Goal: Transaction & Acquisition: Book appointment/travel/reservation

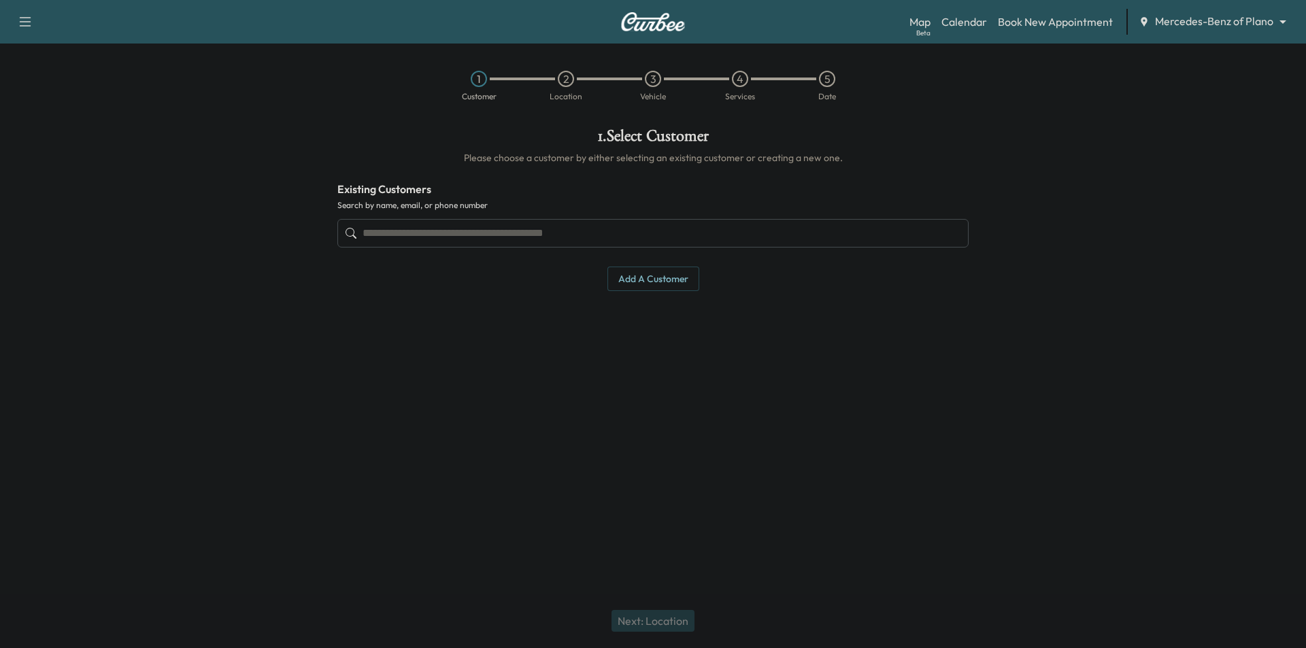
click at [618, 240] on input "text" at bounding box center [652, 233] width 631 height 29
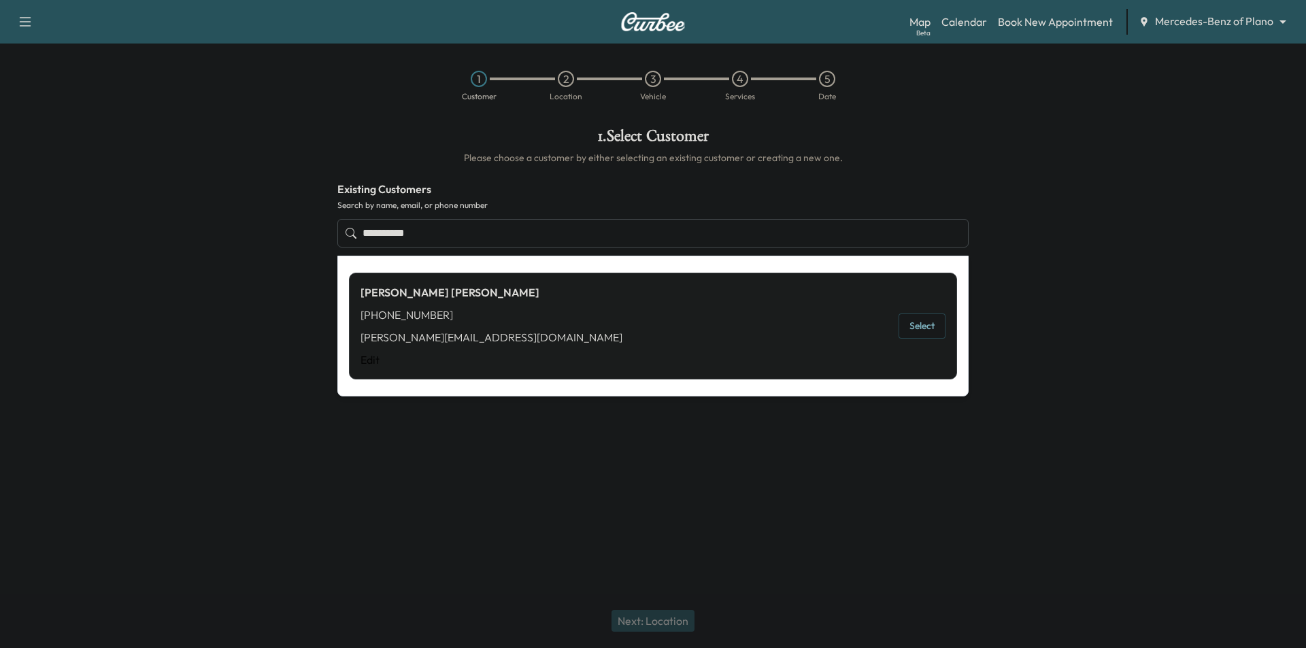
click at [923, 333] on button "Select" at bounding box center [921, 325] width 47 height 25
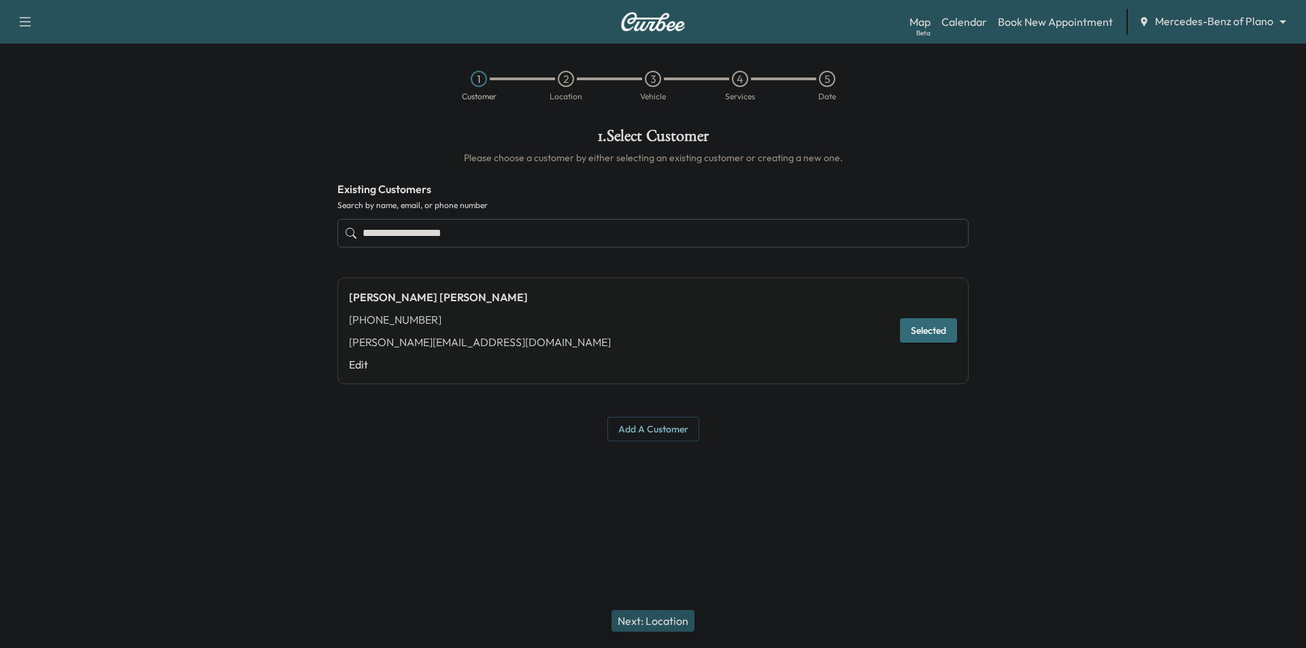
type input "**********"
click at [671, 616] on button "Next: Location" at bounding box center [652, 621] width 83 height 22
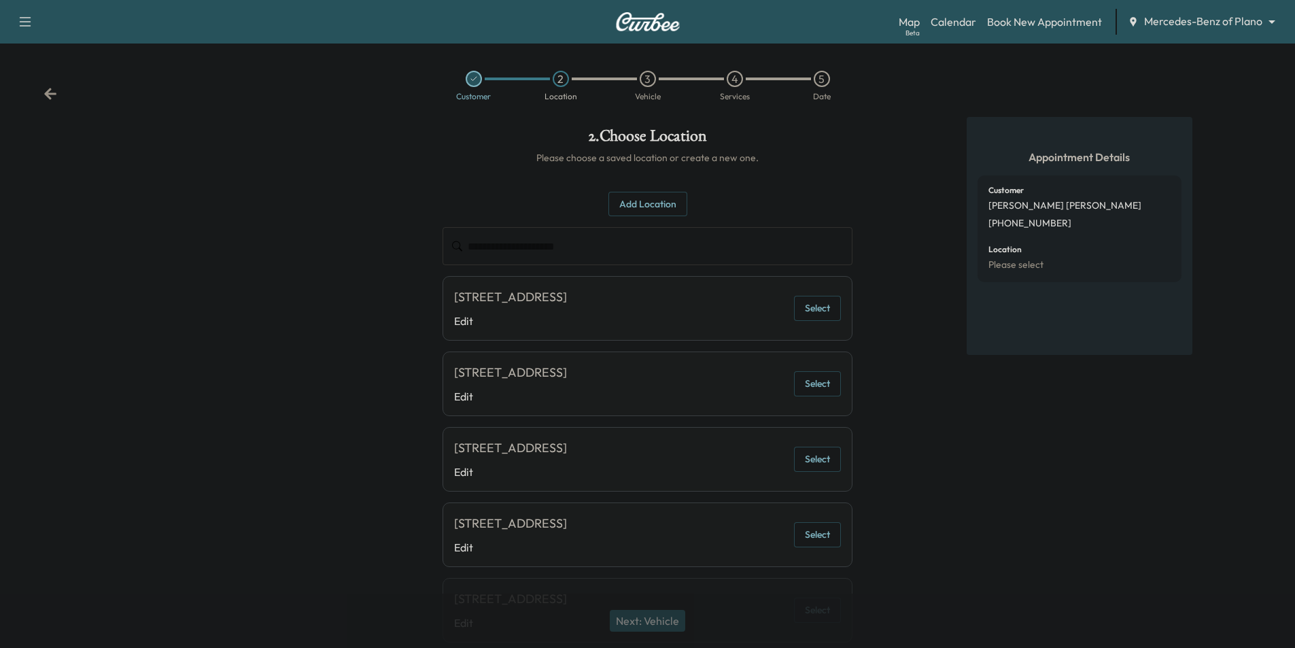
click at [823, 537] on button "Select" at bounding box center [817, 534] width 47 height 25
click at [669, 620] on button "Next: Vehicle" at bounding box center [647, 621] width 75 height 22
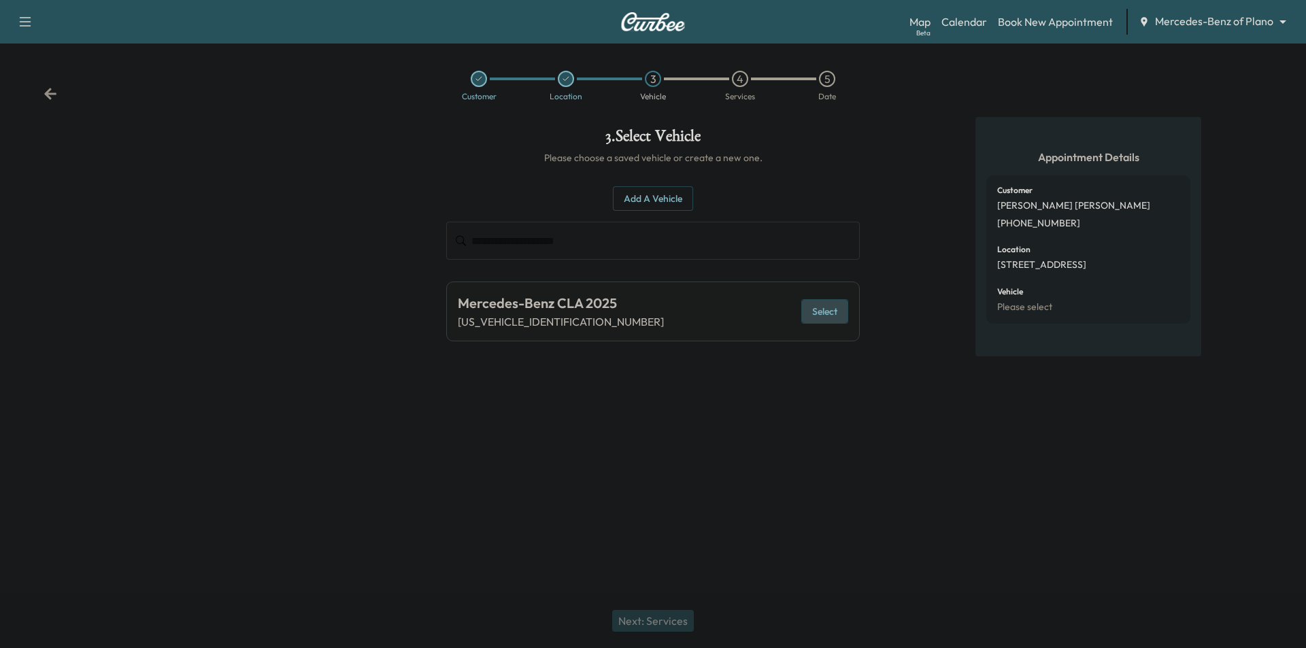
click at [819, 309] on button "Select" at bounding box center [824, 311] width 47 height 25
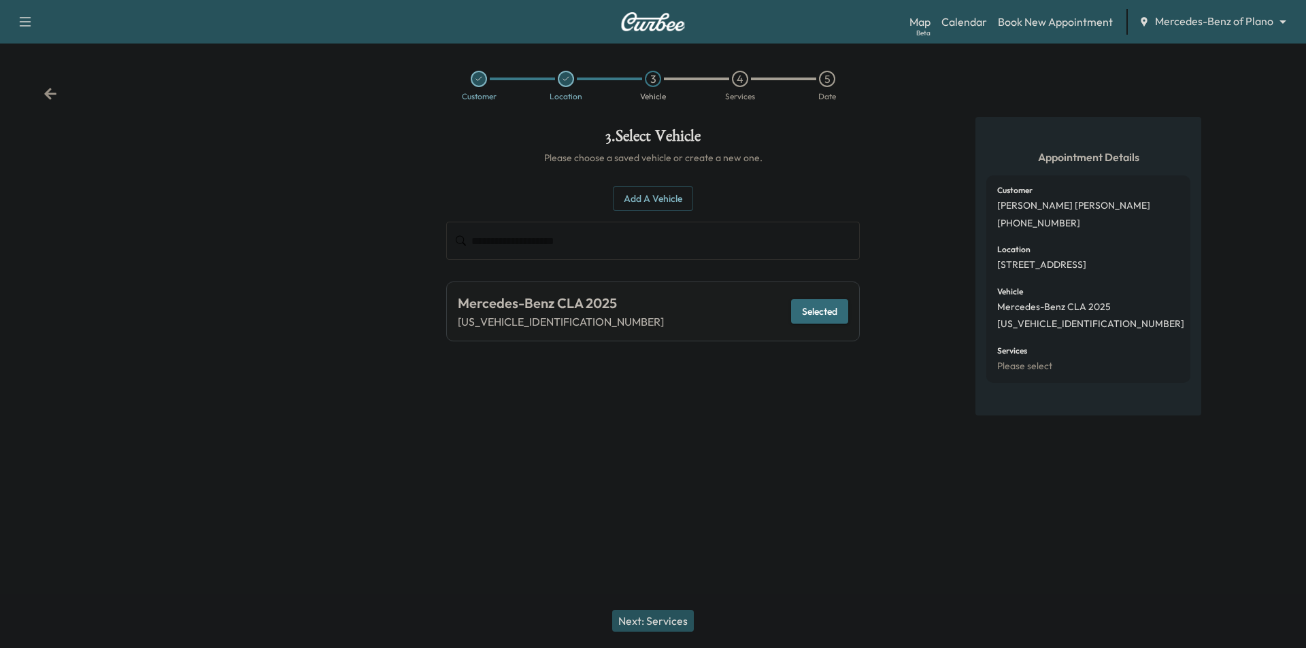
click at [656, 622] on button "Next: Services" at bounding box center [653, 621] width 82 height 22
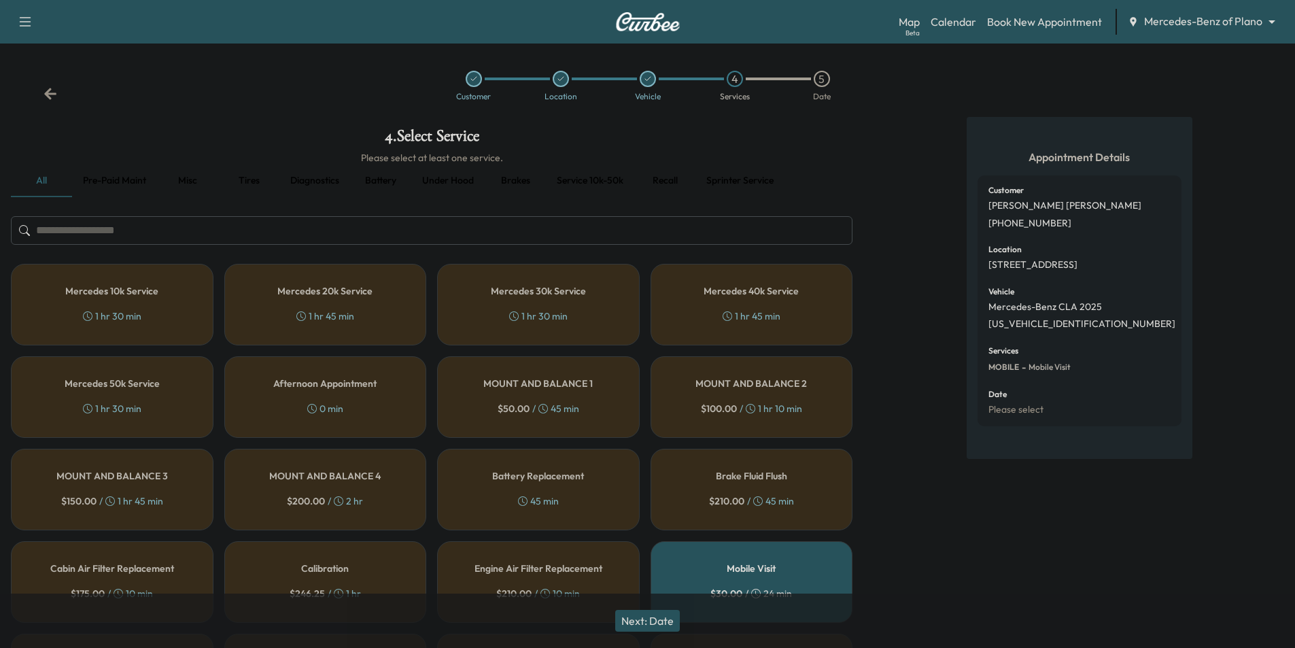
click at [107, 178] on button "Pre-paid maint" at bounding box center [114, 181] width 85 height 33
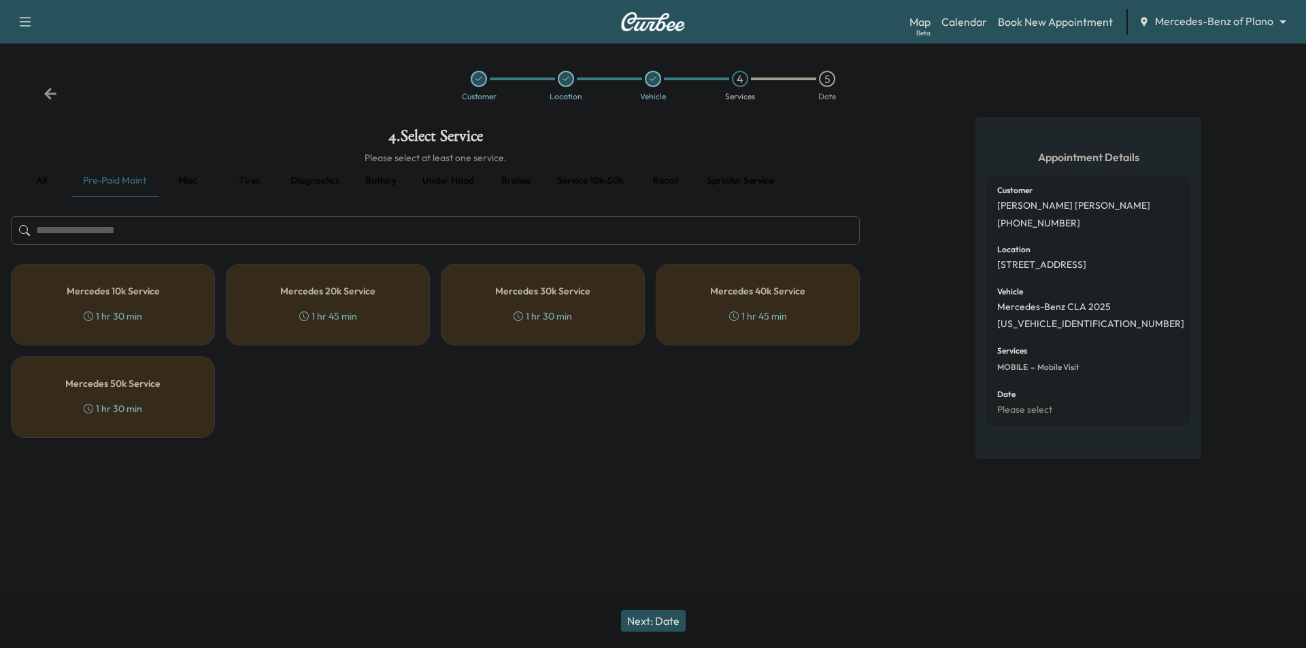
click at [156, 307] on div "Mercedes 10k Service 1 hr 30 min" at bounding box center [113, 305] width 204 height 82
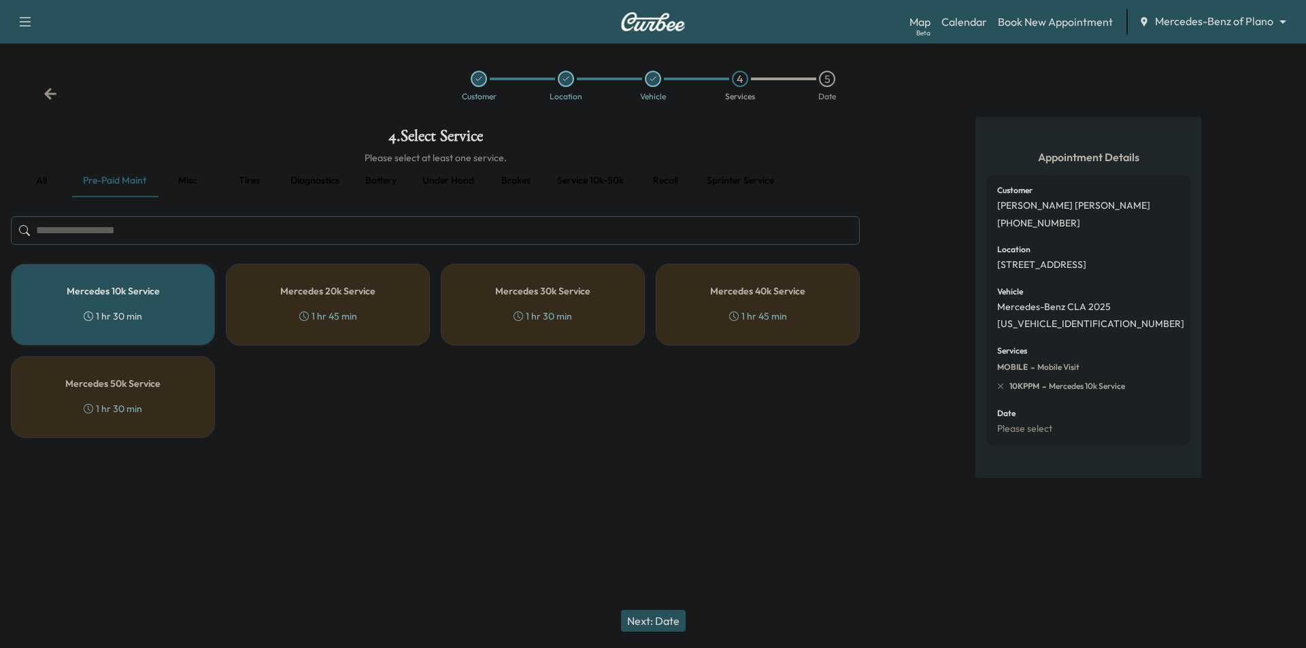
click at [660, 621] on button "Next: Date" at bounding box center [653, 621] width 65 height 22
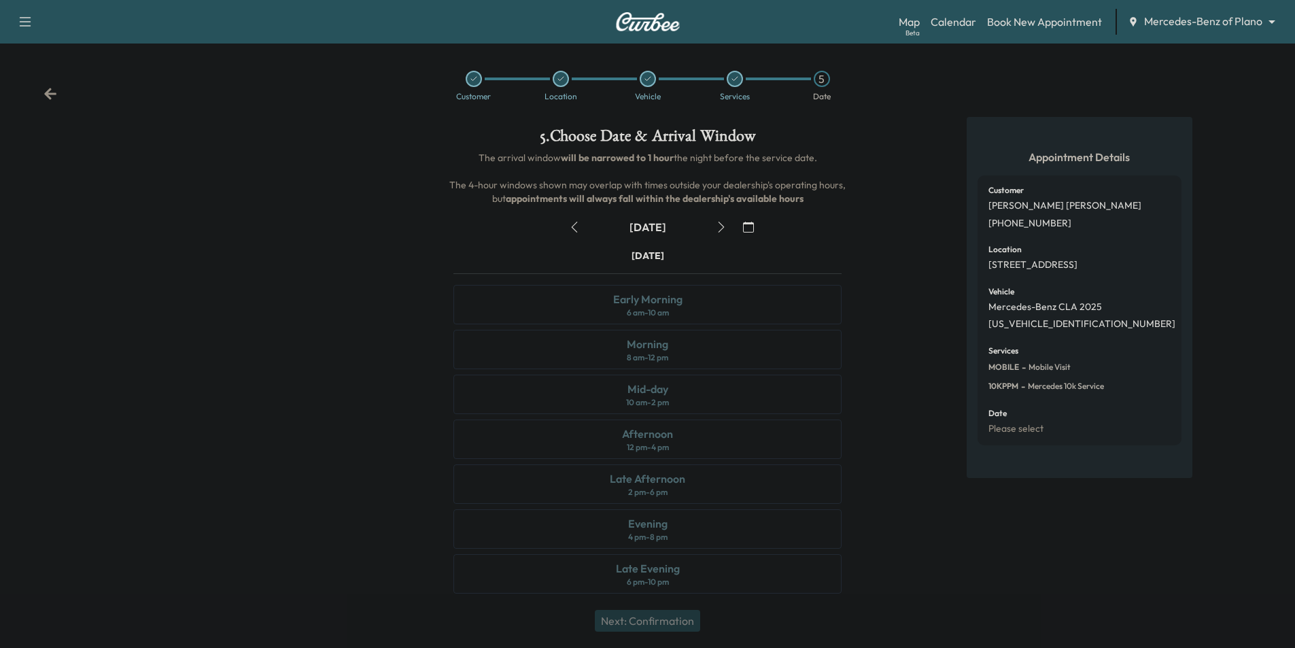
click at [721, 224] on icon "button" at bounding box center [721, 227] width 6 height 11
click at [724, 226] on icon "button" at bounding box center [721, 227] width 11 height 11
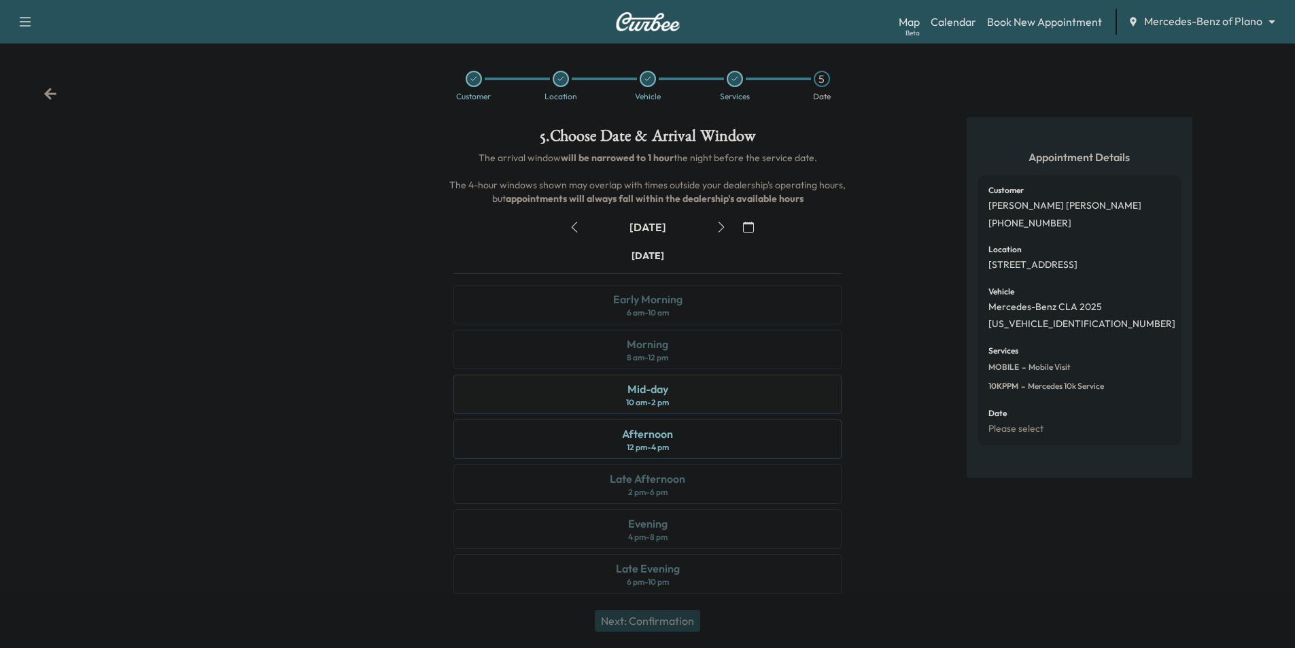
click at [724, 388] on div "Mid-day 10 am - 2 pm" at bounding box center [648, 394] width 388 height 39
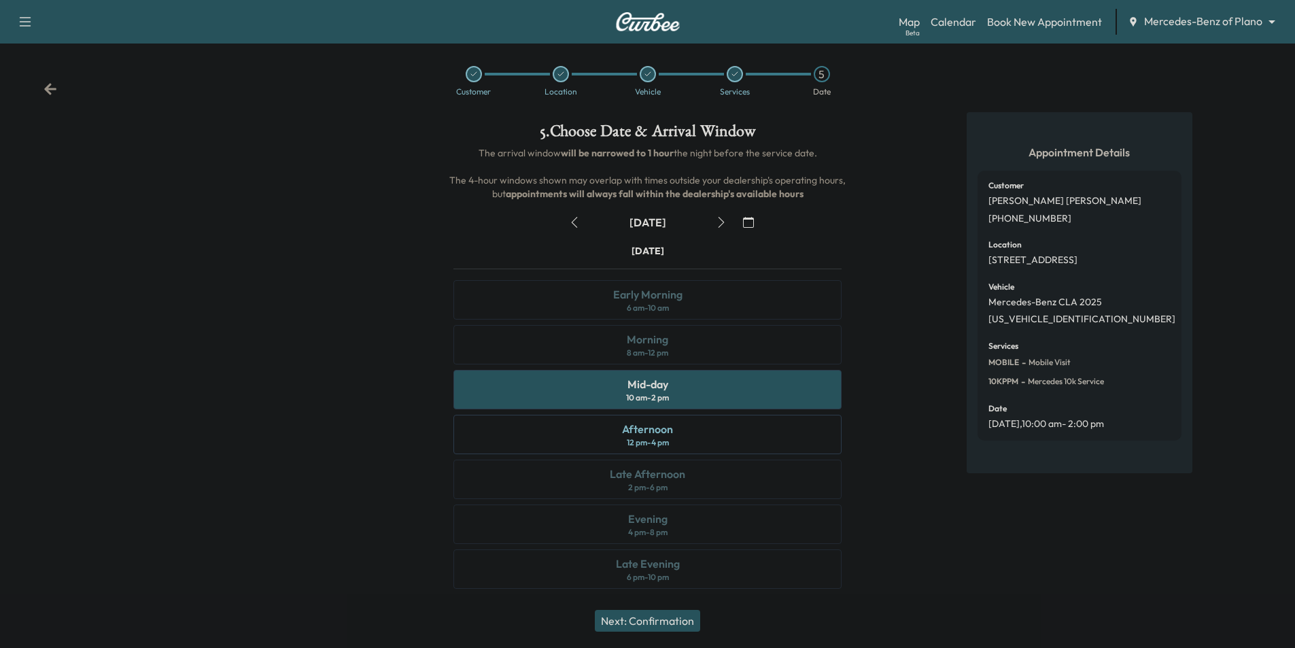
scroll to position [5, 0]
click at [679, 623] on button "Next: Confirmation" at bounding box center [647, 621] width 105 height 22
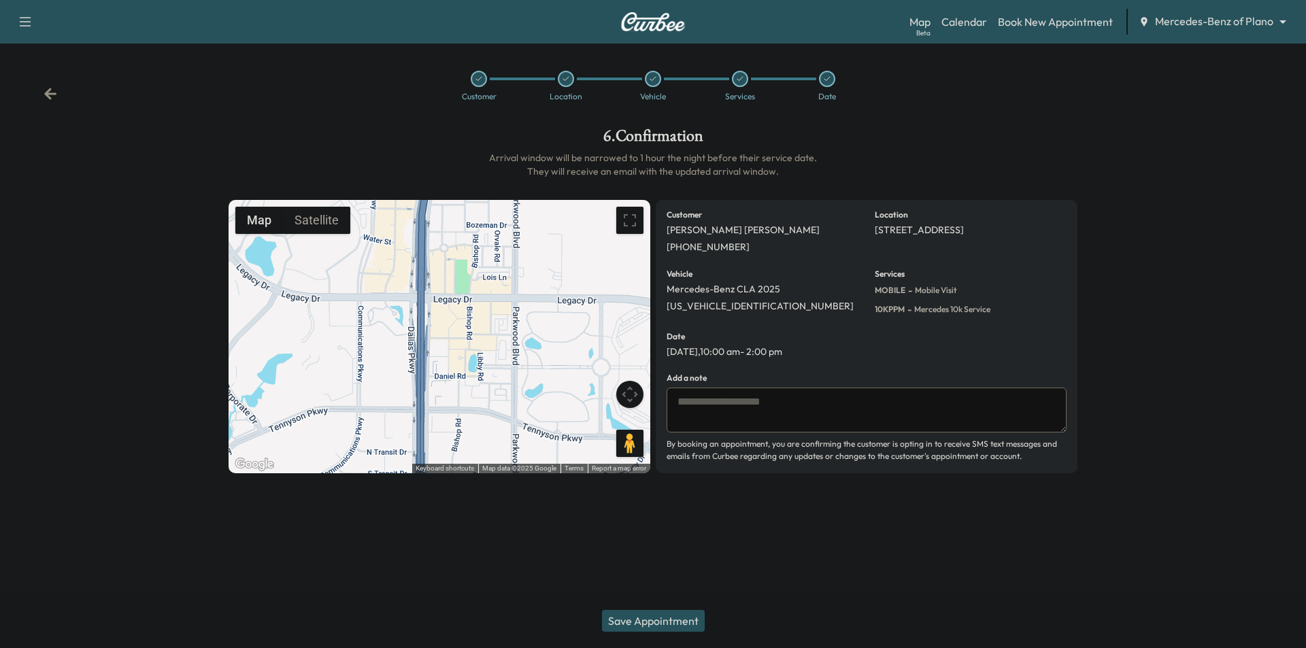
click at [658, 615] on button "Save Appointment" at bounding box center [653, 621] width 103 height 22
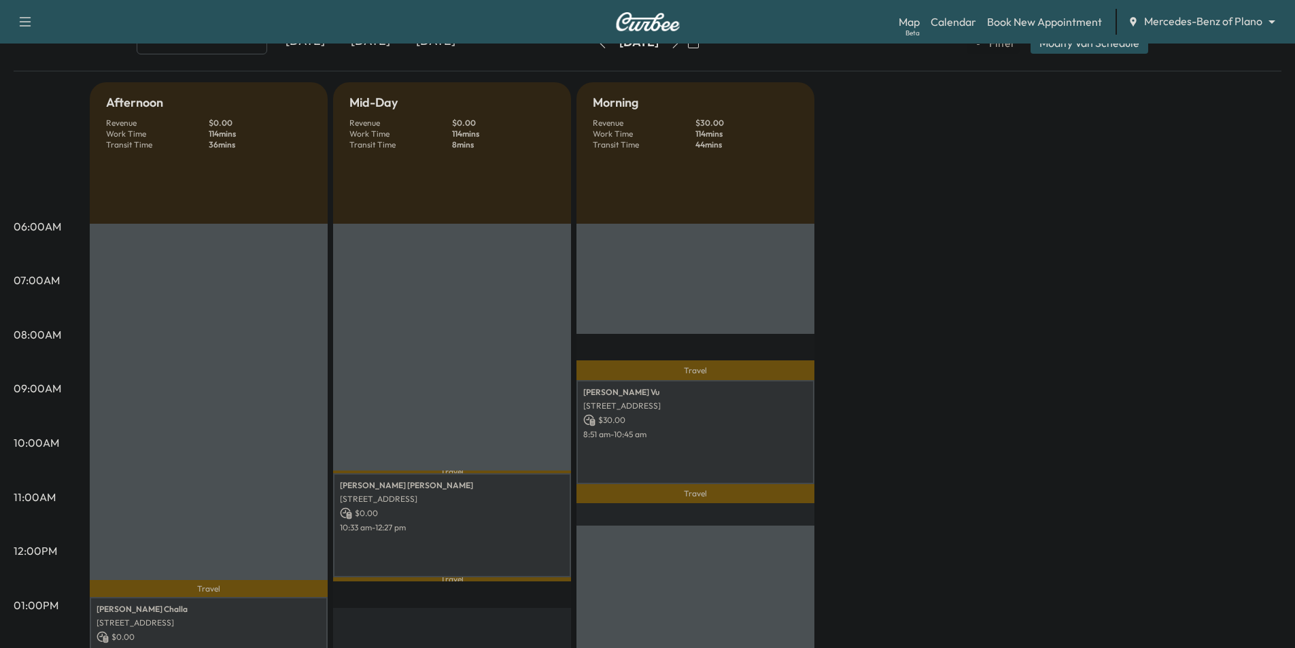
scroll to position [68, 0]
